Goal: Task Accomplishment & Management: Complete application form

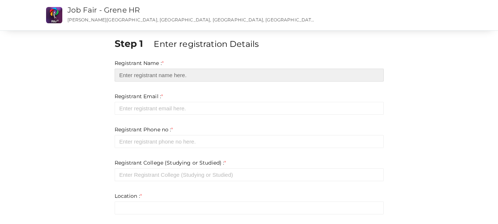
click at [227, 78] on input "text" at bounding box center [249, 75] width 269 height 13
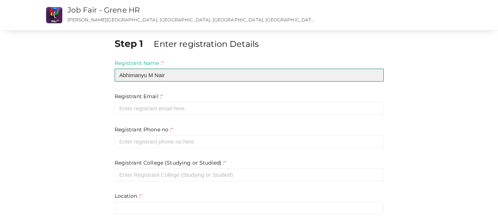
type input "Abhimanyu M Nair"
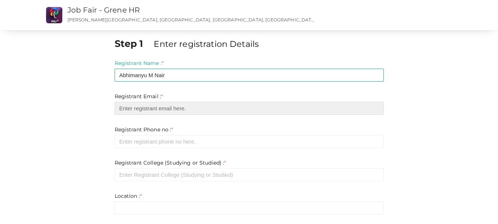
click at [224, 105] on input "email" at bounding box center [249, 108] width 269 height 13
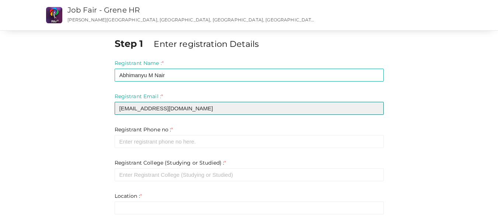
type input "[EMAIL_ADDRESS][DOMAIN_NAME]"
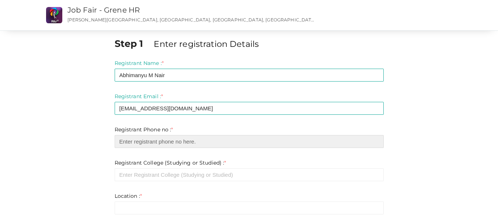
click at [211, 142] on input "number" at bounding box center [249, 141] width 269 height 13
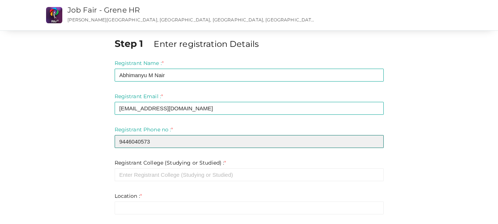
type input "9446040573"
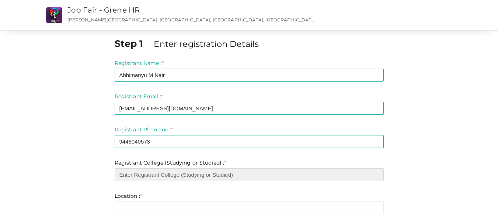
click at [204, 175] on input "text" at bounding box center [249, 174] width 269 height 13
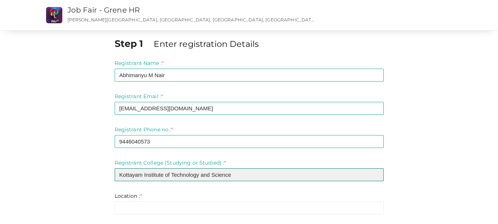
type input "Kottayam Institute of Technology and Science"
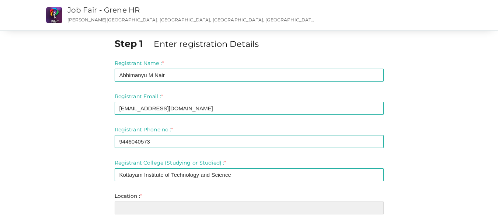
click at [254, 209] on input "text" at bounding box center [249, 207] width 269 height 13
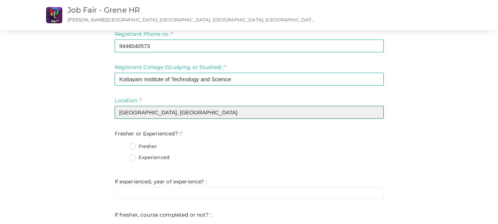
scroll to position [126, 0]
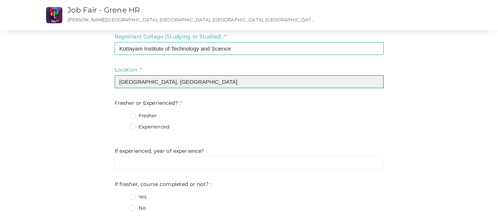
type input "[GEOGRAPHIC_DATA], [GEOGRAPHIC_DATA]"
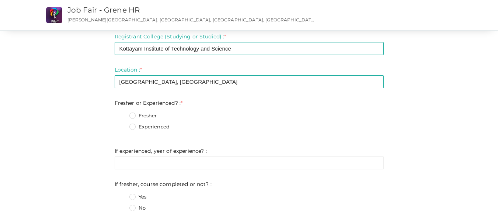
click at [136, 116] on label "Fresher" at bounding box center [143, 115] width 28 height 7
click at [122, 114] on Experienced\?\+0 "Fresher" at bounding box center [122, 114] width 0 height 0
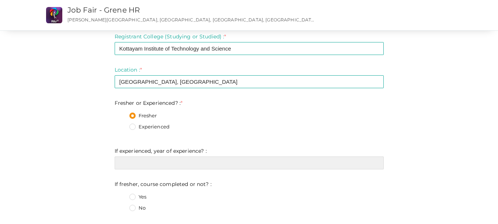
click at [154, 159] on input "text" at bounding box center [249, 162] width 269 height 13
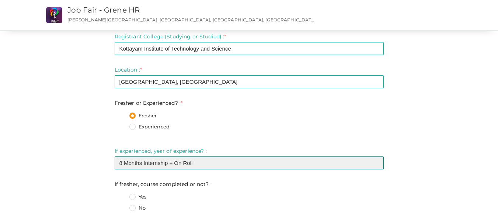
type input "8 Months Internship + On Roll"
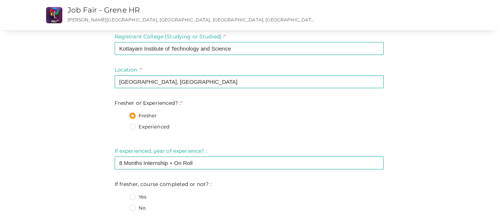
click at [136, 208] on label "No" at bounding box center [137, 207] width 16 height 7
click at [122, 206] on not\?\+1 "No" at bounding box center [122, 206] width 0 height 0
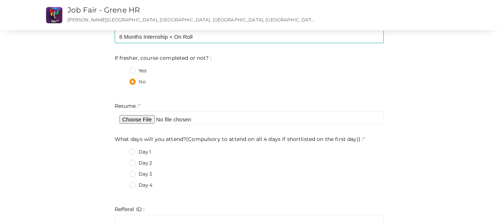
scroll to position [255, 0]
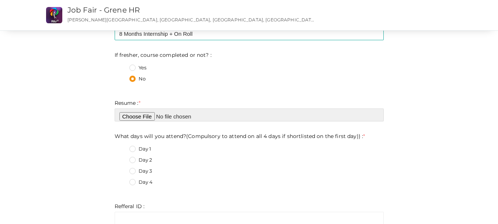
click at [156, 116] on input "file" at bounding box center [249, 114] width 269 height 13
click at [135, 118] on input "file" at bounding box center [249, 114] width 269 height 13
